Goal: Task Accomplishment & Management: Complete application form

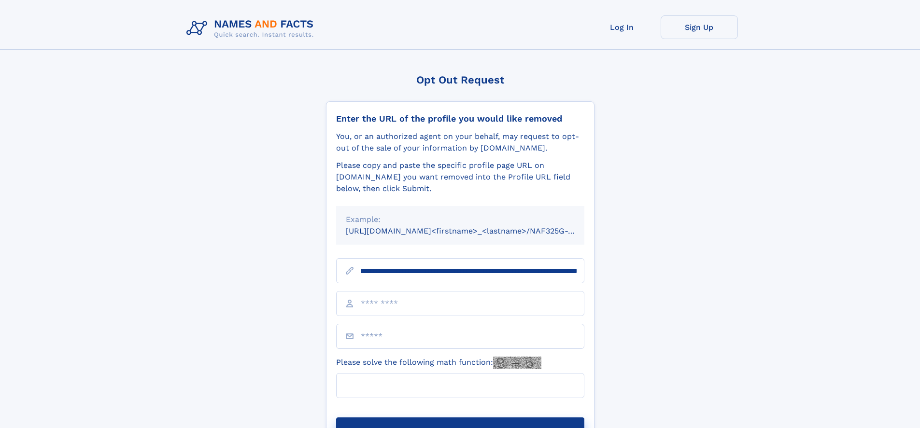
scroll to position [0, 101]
type input "**********"
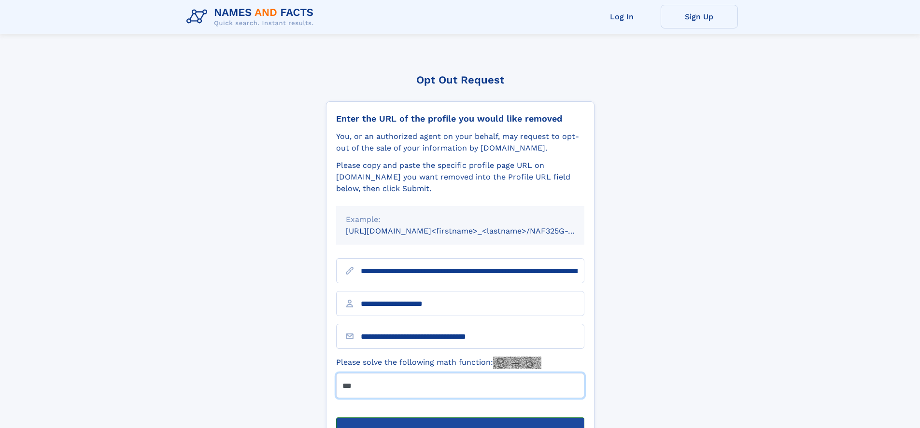
type input "***"
click at [460, 418] on button "Submit Opt Out Request" at bounding box center [460, 433] width 248 height 31
